Goal: Information Seeking & Learning: Learn about a topic

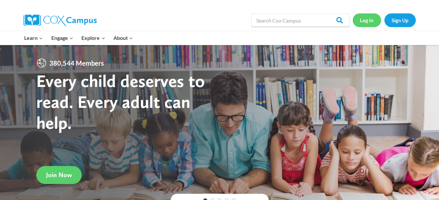
click at [372, 23] on link "Log In" at bounding box center [367, 19] width 28 height 13
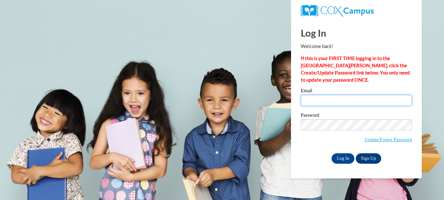
click at [349, 105] on input "Email" at bounding box center [356, 100] width 111 height 11
type input "lrdozier16@gmail.com"
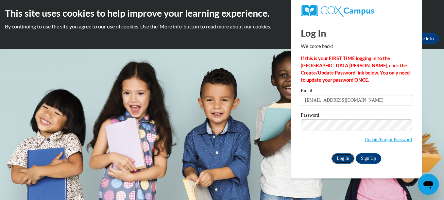
click at [332, 161] on input "Log In" at bounding box center [343, 158] width 23 height 10
click at [337, 157] on input "Log In" at bounding box center [343, 158] width 23 height 10
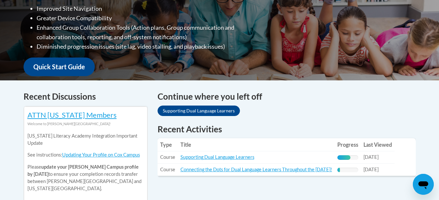
scroll to position [198, 0]
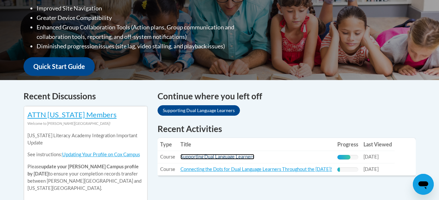
drag, startPoint x: 197, startPoint y: 158, endPoint x: 189, endPoint y: 158, distance: 7.9
click at [189, 158] on link "Supporting Dual Language Learners" at bounding box center [218, 157] width 74 height 6
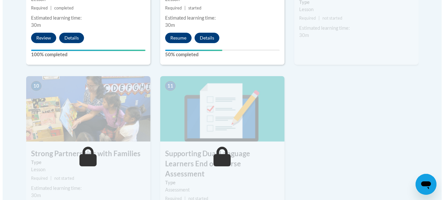
scroll to position [693, 0]
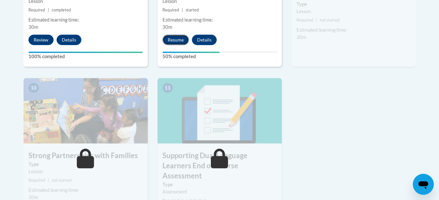
click at [173, 39] on button "Resume" at bounding box center [176, 40] width 26 height 10
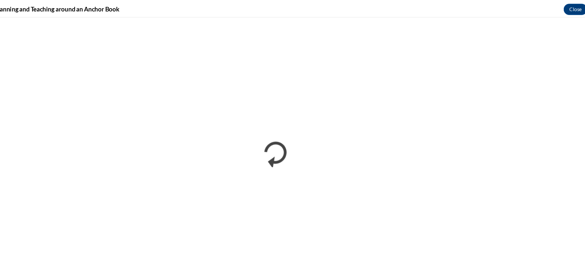
scroll to position [0, 0]
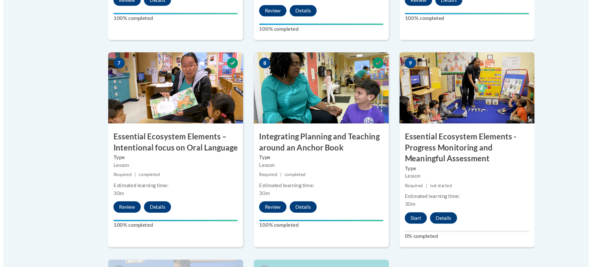
scroll to position [543, 0]
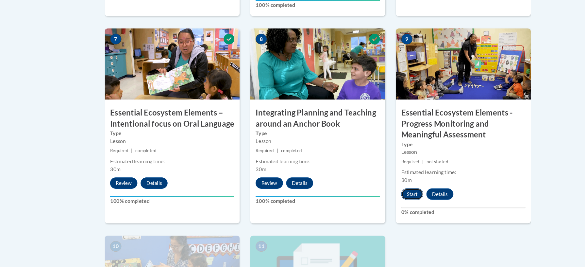
click at [381, 204] on button "Start" at bounding box center [380, 200] width 20 height 10
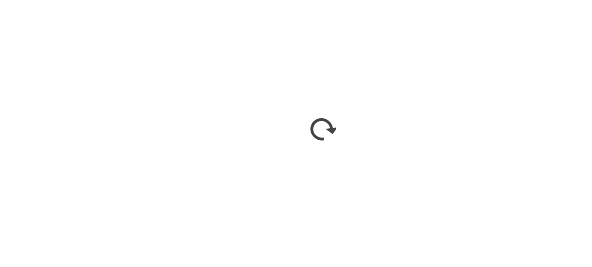
scroll to position [543, 0]
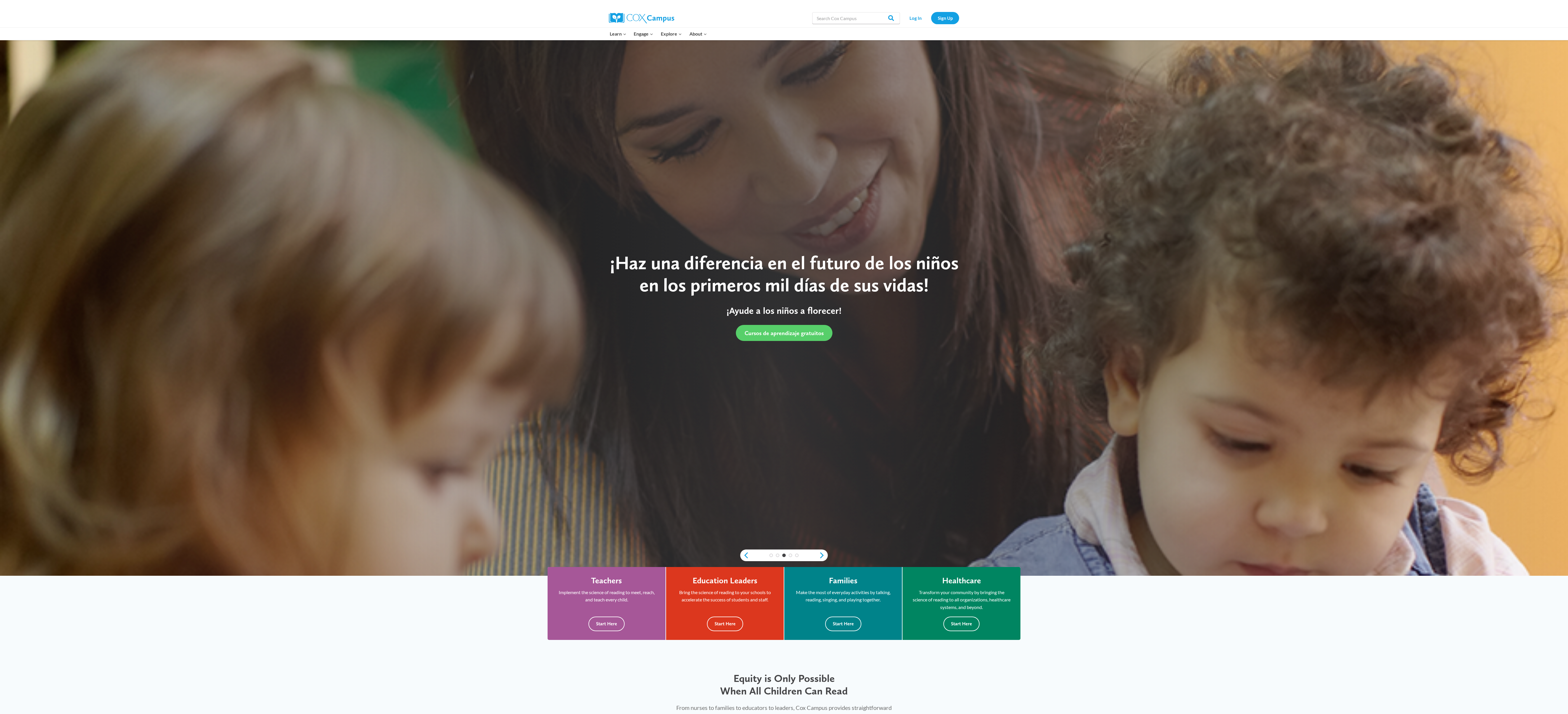
drag, startPoint x: 1563, startPoint y: 255, endPoint x: 1558, endPoint y: 470, distance: 215.1
click at [392, 178] on div at bounding box center [784, 308] width 1568 height 536
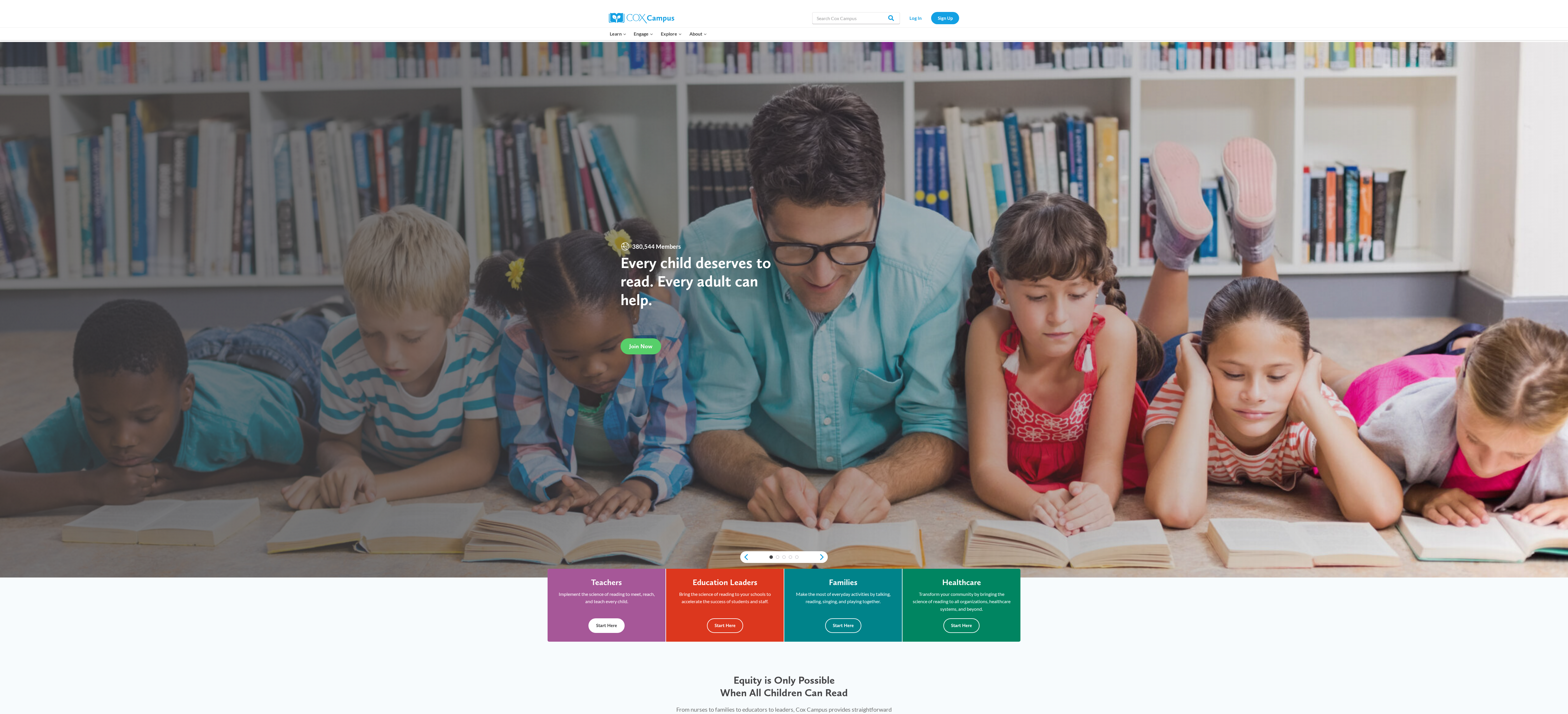
click at [577, 580] on div "Teachers Implement the science of reading to meet, reach, and teach every child…" at bounding box center [606, 605] width 100 height 55
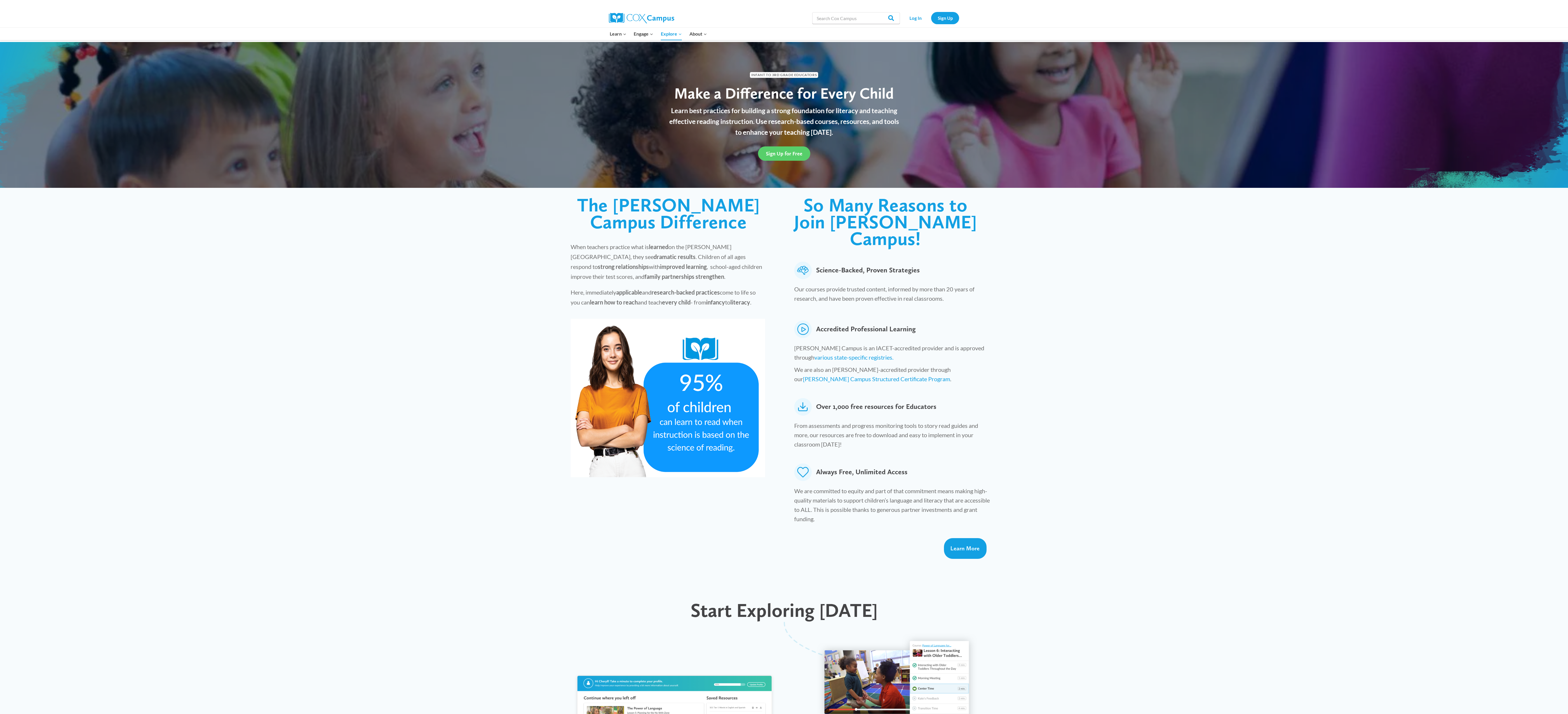
click at [1146, 39] on div "Learn Expand PK-5 Structured Literacy Program En español Early Care and Learnin…" at bounding box center [784, 34] width 1568 height 12
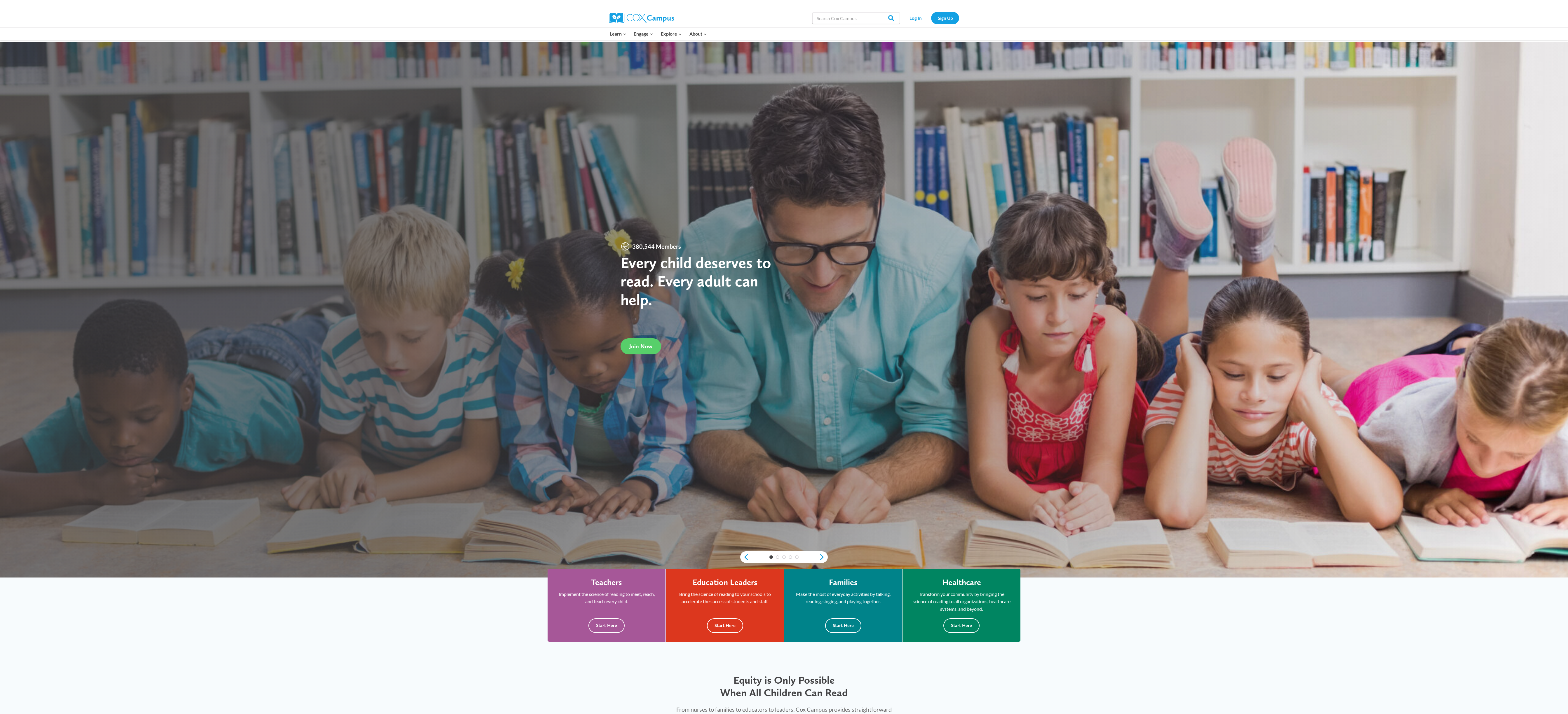
click at [1566, 16] on div "Search in https://coxcampus.org/ Search Search Log In Sign Up" at bounding box center [784, 18] width 1568 height 19
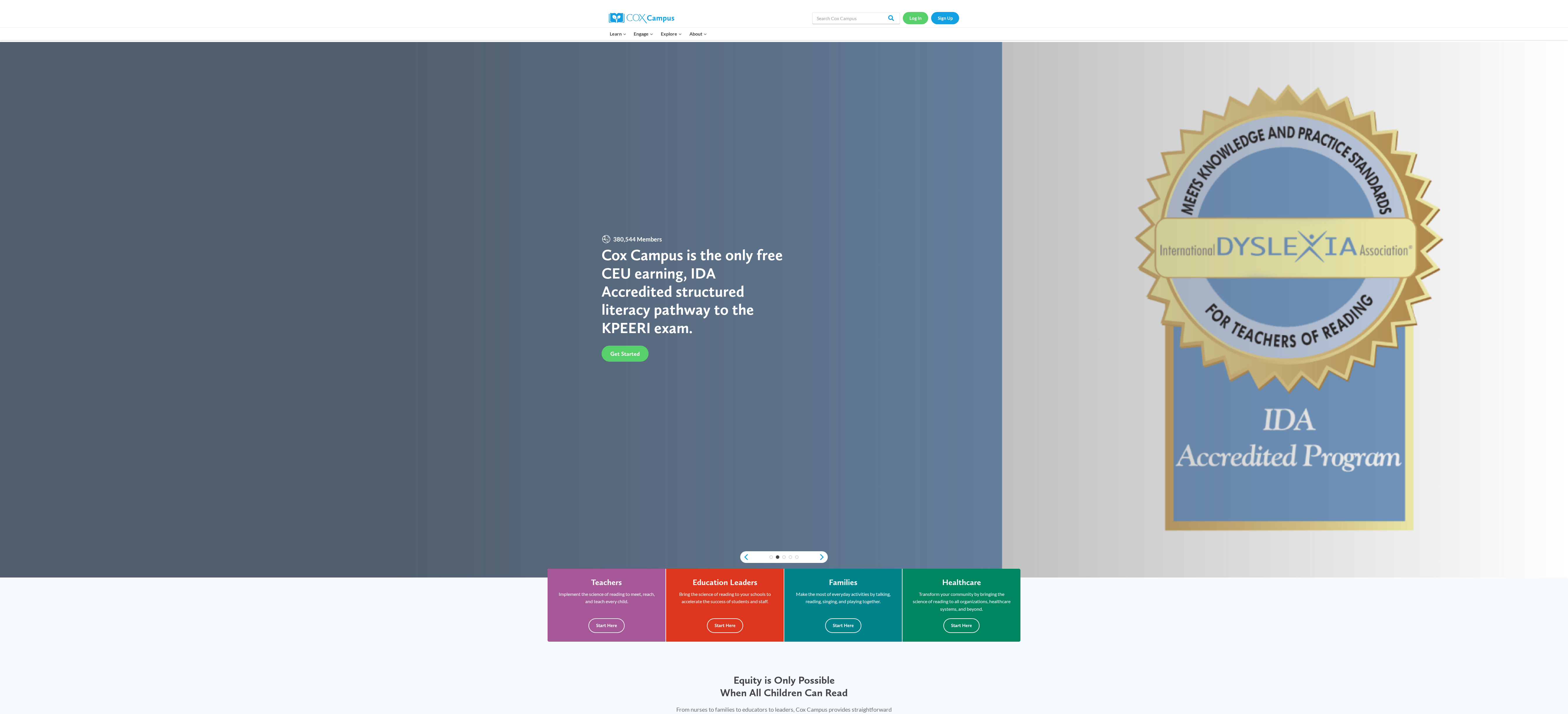
click at [908, 20] on link "Log In" at bounding box center [915, 17] width 25 height 12
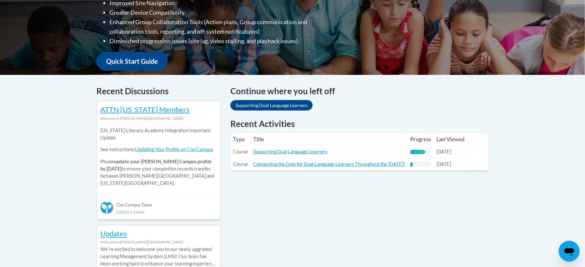
scroll to position [205, 0]
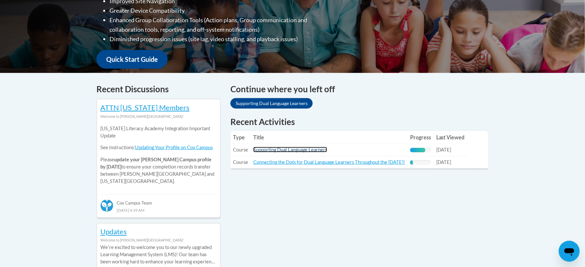
click at [297, 149] on link "Supporting Dual Language Learners" at bounding box center [290, 150] width 74 height 6
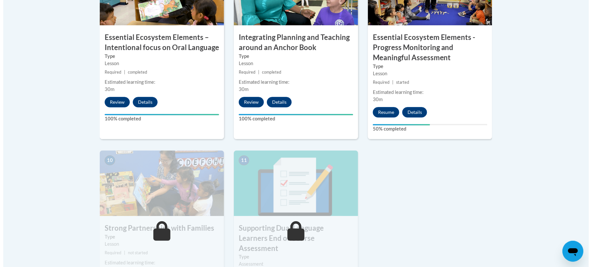
scroll to position [628, 0]
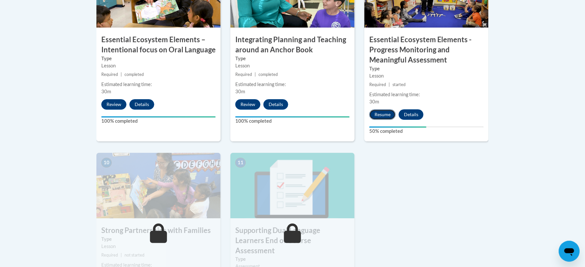
click at [381, 110] on button "Resume" at bounding box center [383, 114] width 26 height 10
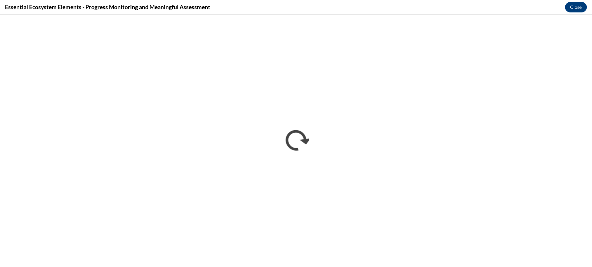
scroll to position [0, 0]
